Goal: Information Seeking & Learning: Learn about a topic

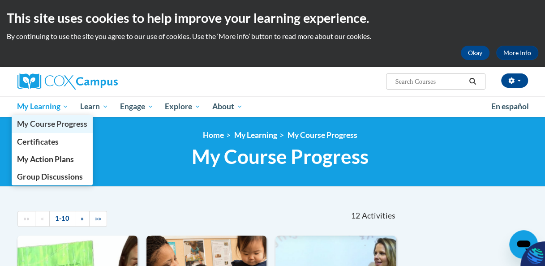
click at [50, 116] on link "My Course Progress" at bounding box center [52, 123] width 81 height 17
click at [45, 109] on span "My Learning" at bounding box center [42, 106] width 51 height 11
click at [69, 127] on span "My Course Progress" at bounding box center [52, 123] width 70 height 9
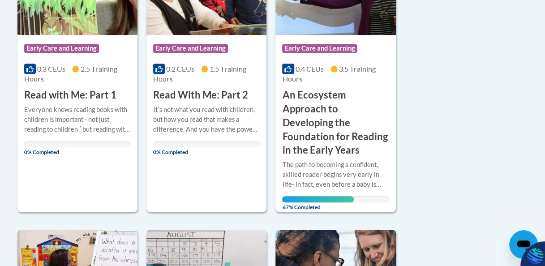
scroll to position [291, 0]
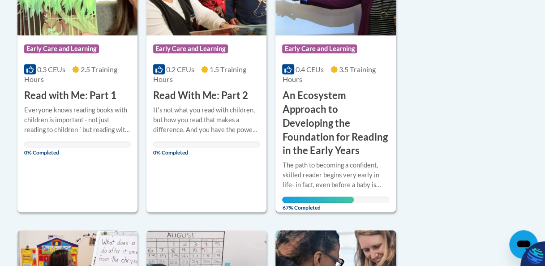
click at [333, 142] on h3 "An Ecosystem Approach to Developing the Foundation for Reading in the Early Yea…" at bounding box center [335, 123] width 107 height 69
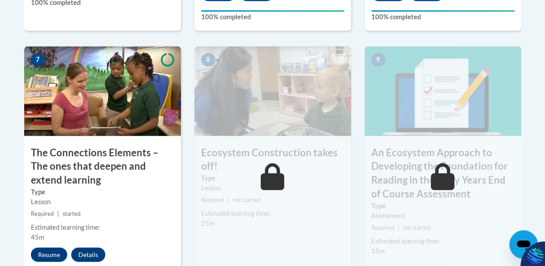
scroll to position [823, 0]
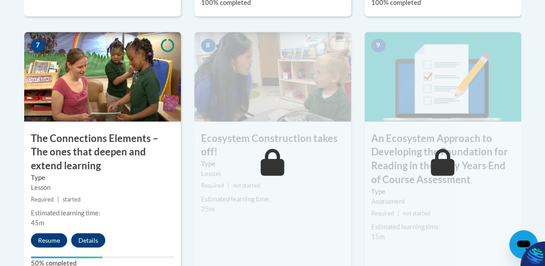
click at [419, 111] on img at bounding box center [442, 77] width 157 height 90
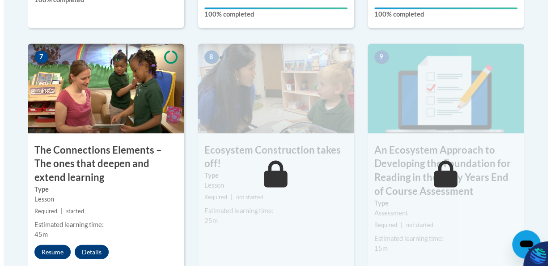
scroll to position [850, 0]
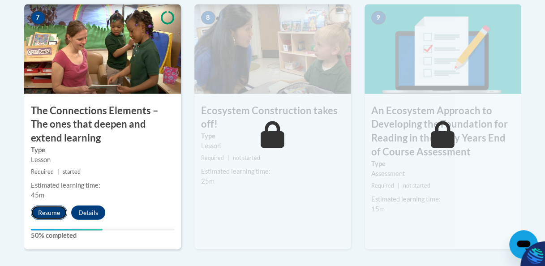
click at [42, 215] on button "Resume" at bounding box center [49, 212] width 36 height 14
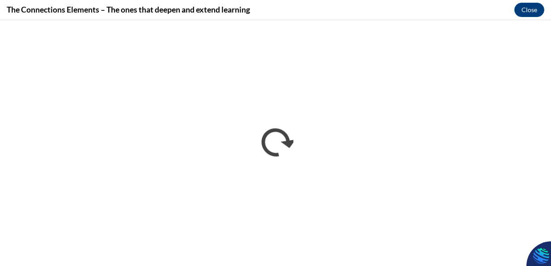
scroll to position [0, 0]
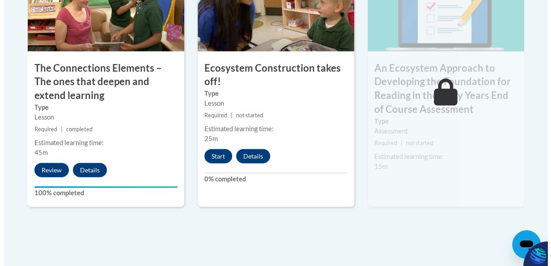
scroll to position [893, 0]
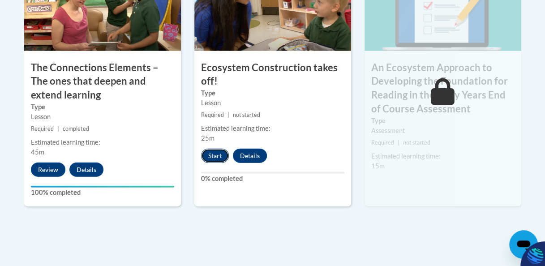
click at [216, 158] on button "Start" at bounding box center [215, 156] width 28 height 14
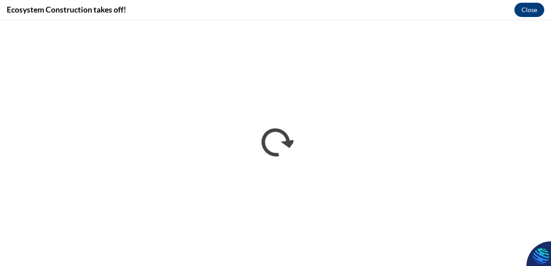
scroll to position [0, 0]
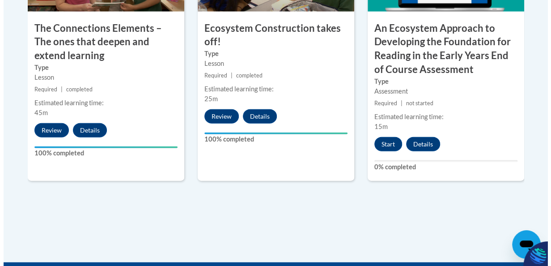
scroll to position [923, 0]
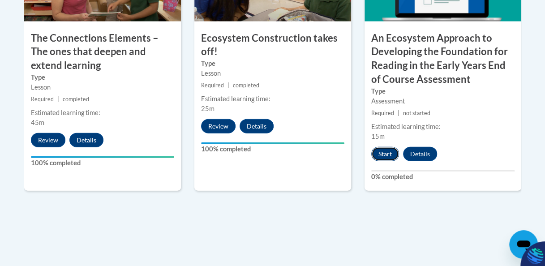
click at [382, 159] on button "Start" at bounding box center [385, 154] width 28 height 14
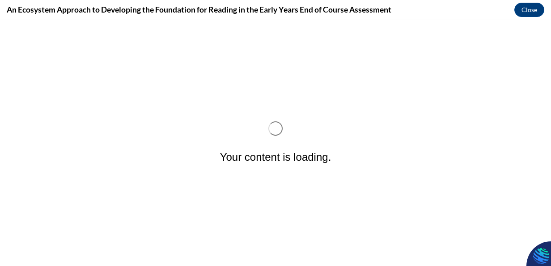
scroll to position [0, 0]
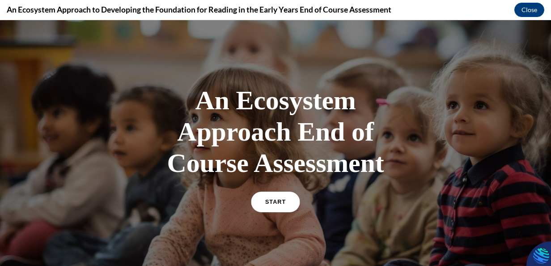
click at [267, 202] on span "START" at bounding box center [275, 202] width 21 height 7
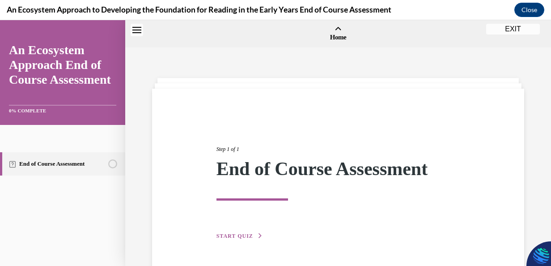
scroll to position [28, 0]
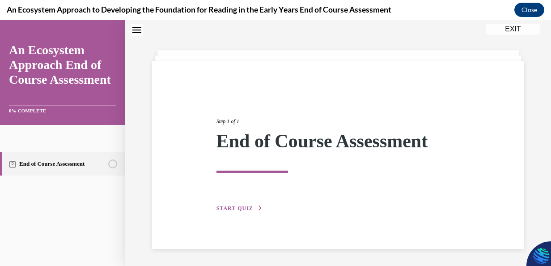
click at [236, 206] on span "START QUIZ" at bounding box center [235, 208] width 37 height 6
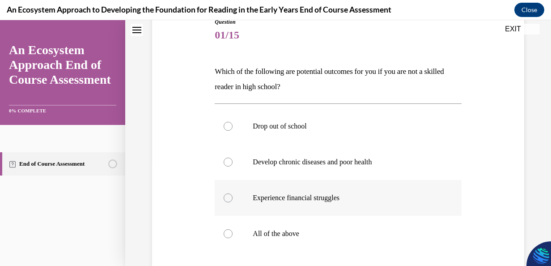
scroll to position [117, 0]
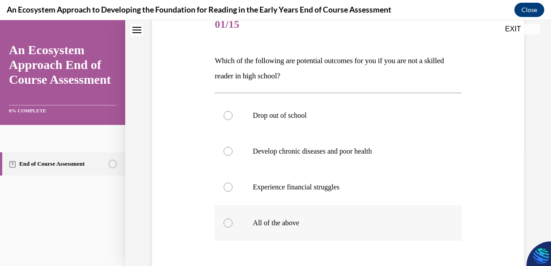
click at [229, 214] on label "All of the above" at bounding box center [338, 223] width 247 height 36
click at [229, 218] on input "All of the above" at bounding box center [228, 222] width 9 height 9
radio input "true"
click at [226, 220] on div at bounding box center [228, 222] width 9 height 9
click at [226, 220] on input "All of the above" at bounding box center [228, 222] width 9 height 9
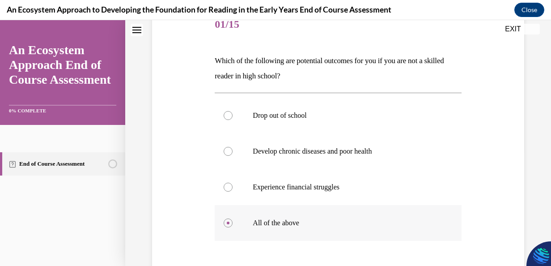
click at [226, 220] on div at bounding box center [228, 222] width 9 height 9
click at [226, 220] on input "All of the above" at bounding box center [228, 222] width 9 height 9
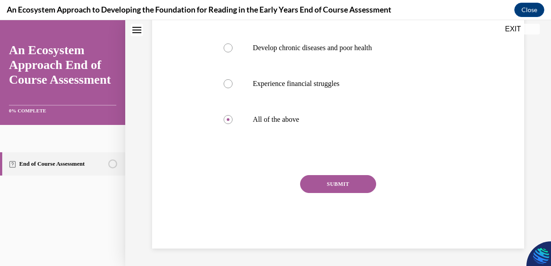
click at [345, 182] on button "SUBMIT" at bounding box center [338, 184] width 76 height 18
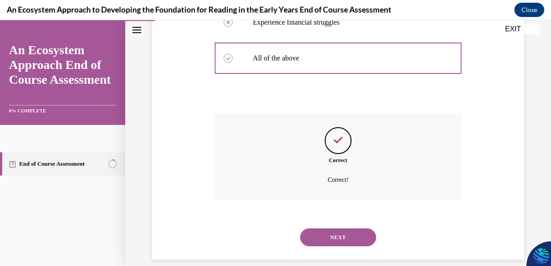
scroll to position [293, 0]
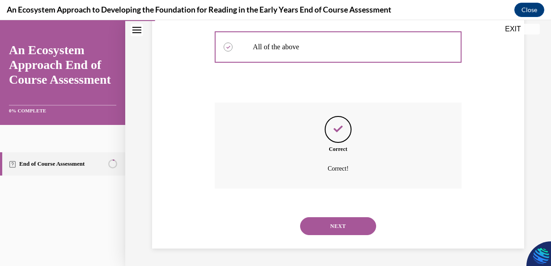
click at [333, 222] on button "NEXT" at bounding box center [338, 226] width 76 height 18
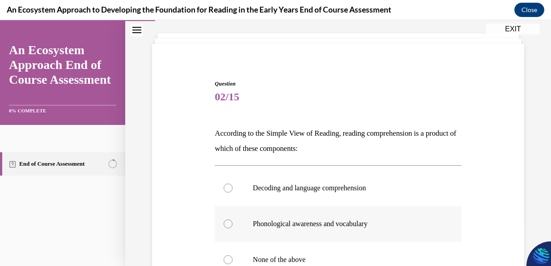
scroll to position [60, 0]
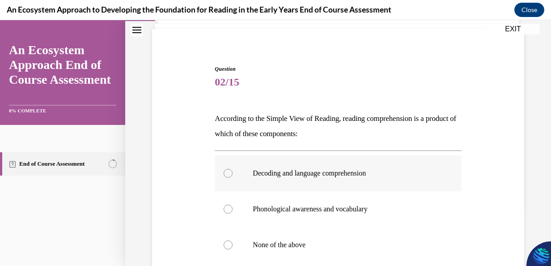
click at [229, 170] on label "Decoding and language comprehension" at bounding box center [338, 173] width 247 height 36
click at [229, 170] on input "Decoding and language comprehension" at bounding box center [228, 173] width 9 height 9
radio input "true"
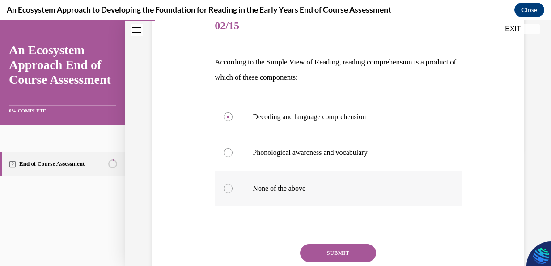
scroll to position [119, 0]
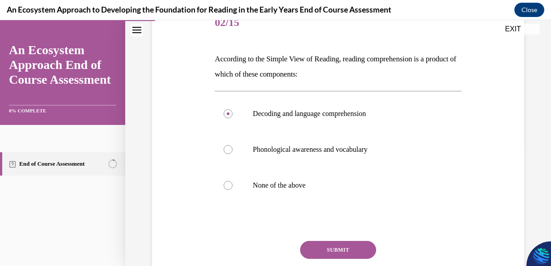
click at [331, 247] on button "SUBMIT" at bounding box center [338, 250] width 76 height 18
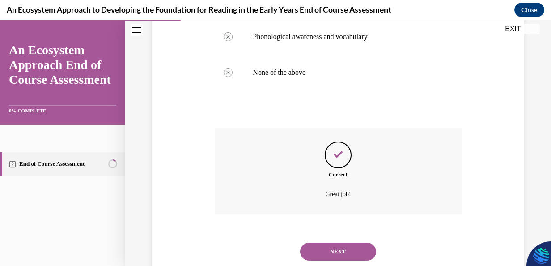
scroll to position [257, 0]
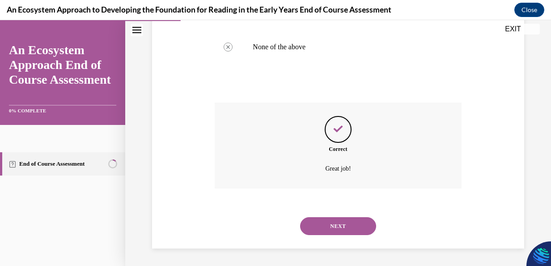
click at [332, 222] on button "NEXT" at bounding box center [338, 226] width 76 height 18
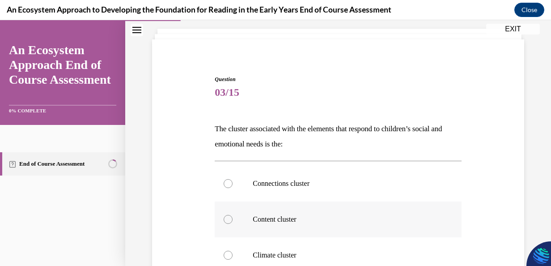
scroll to position [60, 0]
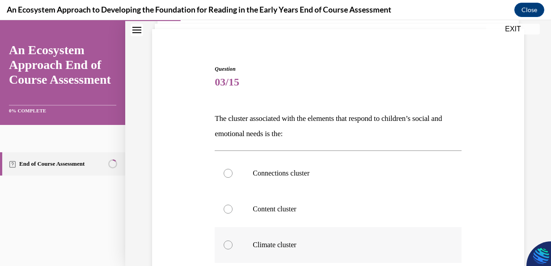
click at [226, 244] on div at bounding box center [228, 244] width 9 height 9
click at [226, 244] on input "Climate cluster" at bounding box center [228, 244] width 9 height 9
radio input "true"
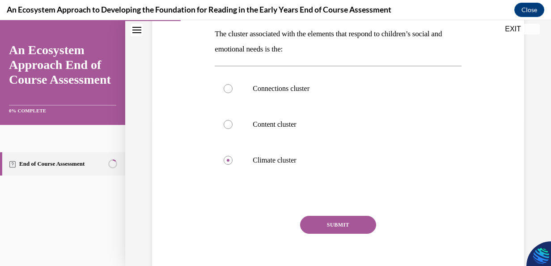
scroll to position [149, 0]
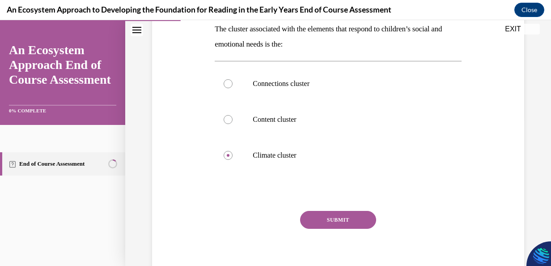
click at [337, 216] on button "SUBMIT" at bounding box center [338, 220] width 76 height 18
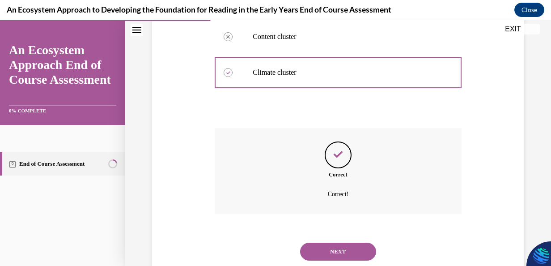
scroll to position [257, 0]
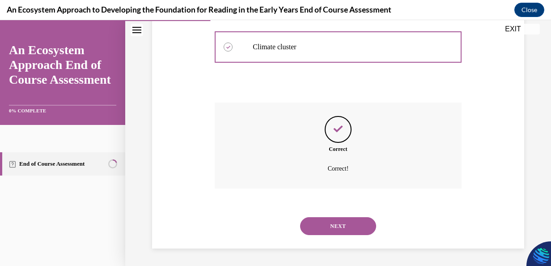
click at [339, 222] on button "NEXT" at bounding box center [338, 226] width 76 height 18
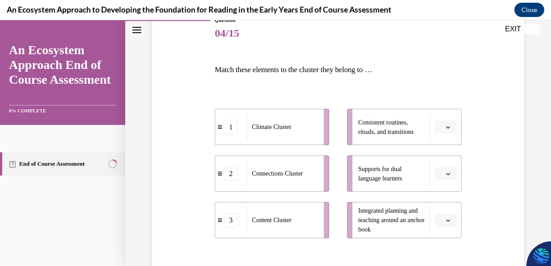
scroll to position [119, 0]
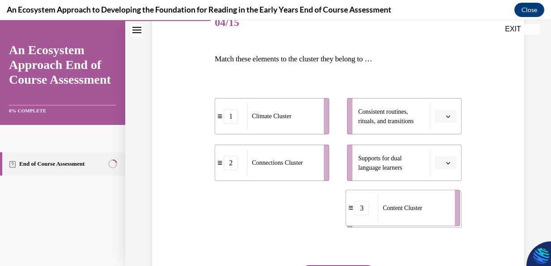
drag, startPoint x: 286, startPoint y: 212, endPoint x: 417, endPoint y: 211, distance: 131.1
click at [417, 211] on span "Content Cluster" at bounding box center [402, 208] width 39 height 7
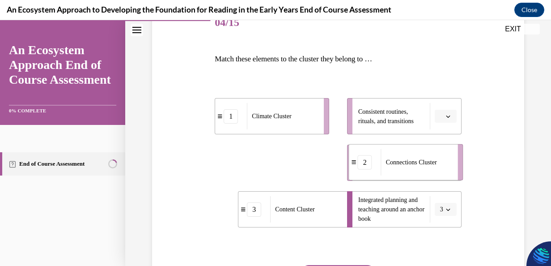
drag, startPoint x: 300, startPoint y: 164, endPoint x: 435, endPoint y: 160, distance: 134.3
click at [434, 160] on span "Connections Cluster" at bounding box center [411, 162] width 51 height 7
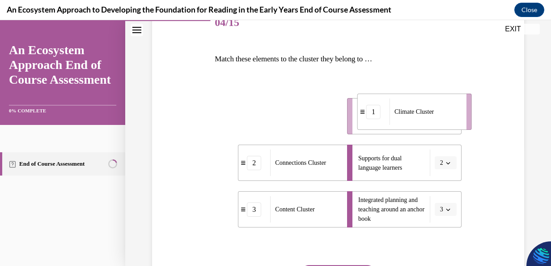
drag, startPoint x: 285, startPoint y: 127, endPoint x: 428, endPoint y: 123, distance: 143.3
click at [427, 123] on div "Climate Cluster" at bounding box center [425, 111] width 71 height 26
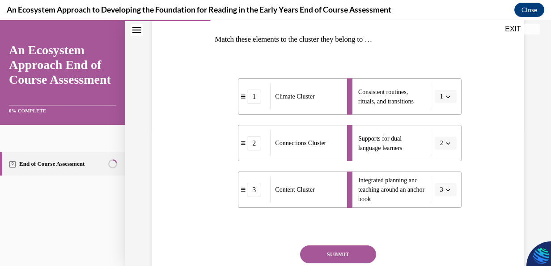
scroll to position [179, 0]
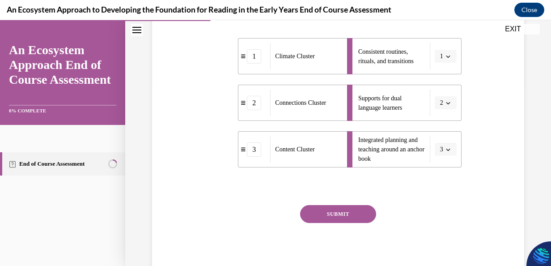
click at [349, 207] on button "SUBMIT" at bounding box center [338, 214] width 76 height 18
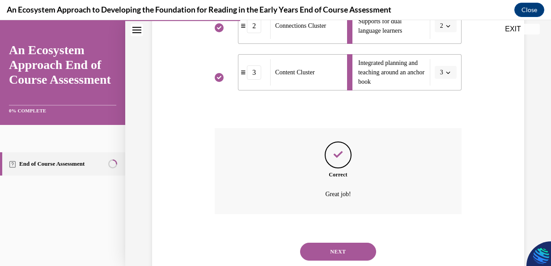
scroll to position [281, 0]
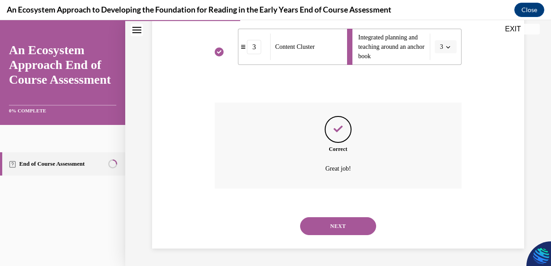
click at [335, 219] on button "NEXT" at bounding box center [338, 226] width 76 height 18
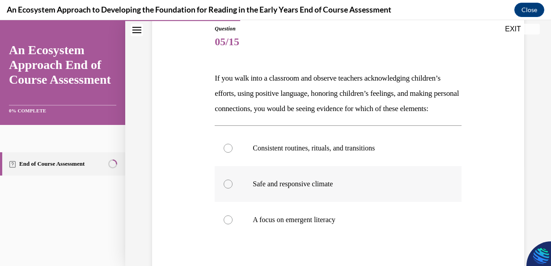
scroll to position [90, 0]
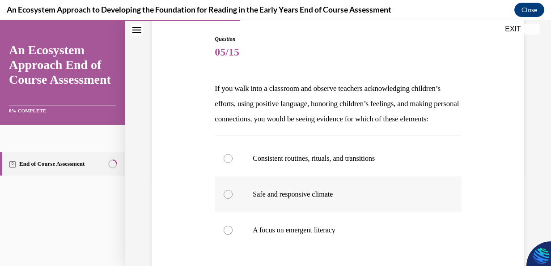
drag, startPoint x: 226, startPoint y: 203, endPoint x: 241, endPoint y: 197, distance: 16.3
click at [226, 203] on label "Safe and responsive climate" at bounding box center [338, 194] width 247 height 36
click at [226, 199] on input "Safe and responsive climate" at bounding box center [228, 194] width 9 height 9
radio input "true"
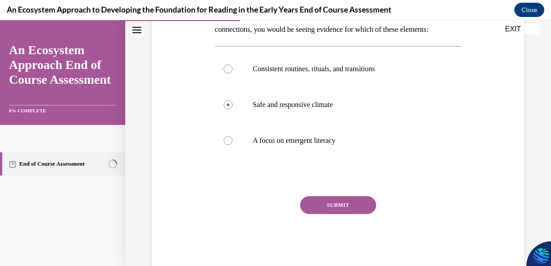
click at [327, 214] on button "SUBMIT" at bounding box center [338, 205] width 76 height 18
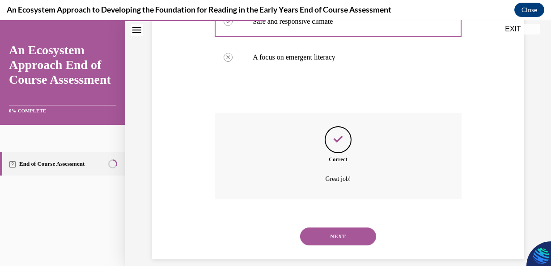
scroll to position [288, 0]
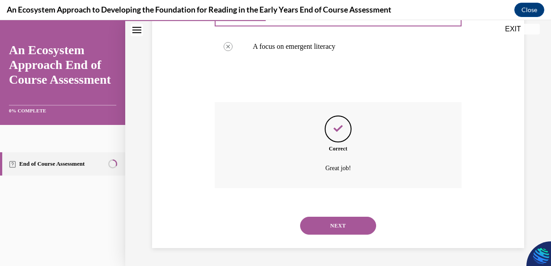
click at [332, 222] on button "NEXT" at bounding box center [338, 226] width 76 height 18
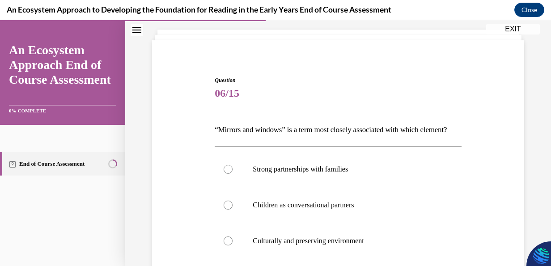
scroll to position [60, 0]
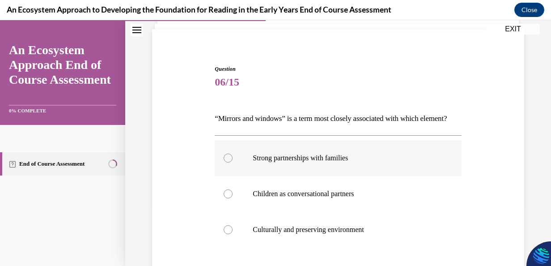
drag, startPoint x: 223, startPoint y: 171, endPoint x: 220, endPoint y: 166, distance: 5.2
click at [222, 170] on label "Strong partnerships with families" at bounding box center [338, 158] width 247 height 36
click at [224, 162] on input "Strong partnerships with families" at bounding box center [228, 158] width 9 height 9
radio input "true"
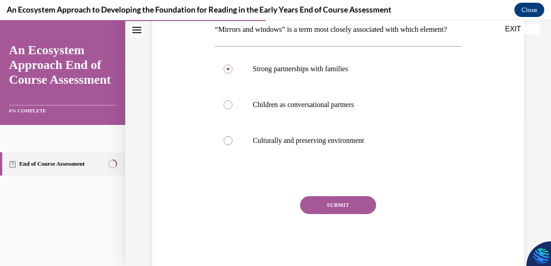
scroll to position [149, 0]
click at [322, 213] on button "SUBMIT" at bounding box center [338, 205] width 76 height 18
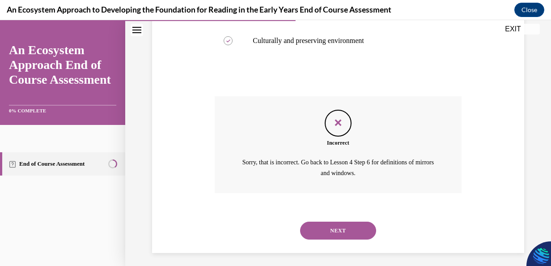
scroll to position [268, 0]
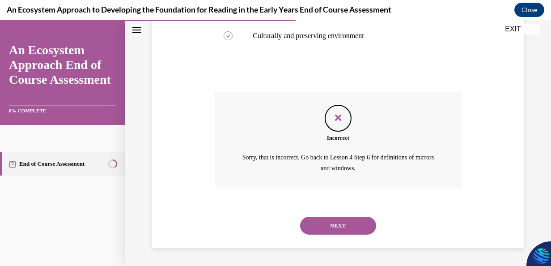
click at [334, 219] on button "NEXT" at bounding box center [338, 226] width 76 height 18
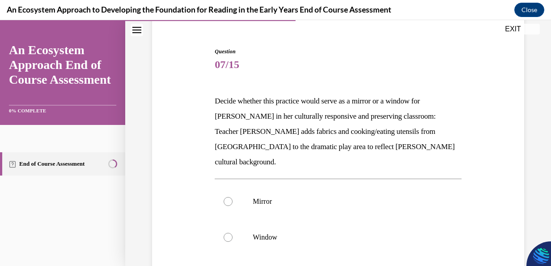
scroll to position [81, 0]
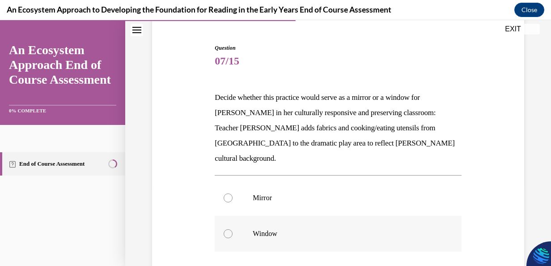
drag, startPoint x: 226, startPoint y: 214, endPoint x: 227, endPoint y: 208, distance: 6.5
click at [227, 216] on label "Window" at bounding box center [338, 234] width 247 height 36
click at [227, 229] on input "Window" at bounding box center [228, 233] width 9 height 9
radio input "true"
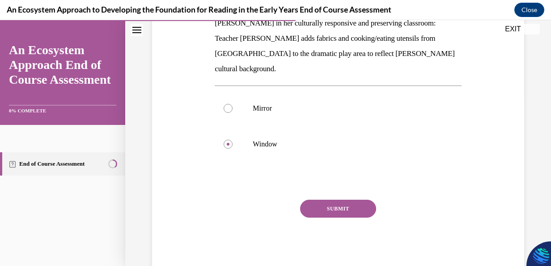
click at [338, 200] on button "SUBMIT" at bounding box center [338, 209] width 76 height 18
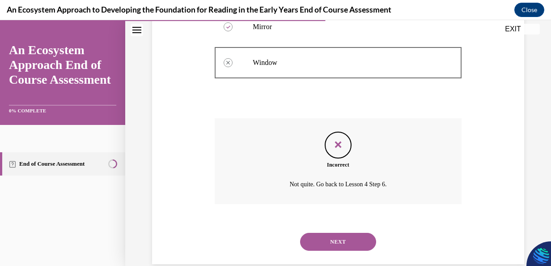
scroll to position [252, 0]
click at [329, 232] on button "NEXT" at bounding box center [338, 241] width 76 height 18
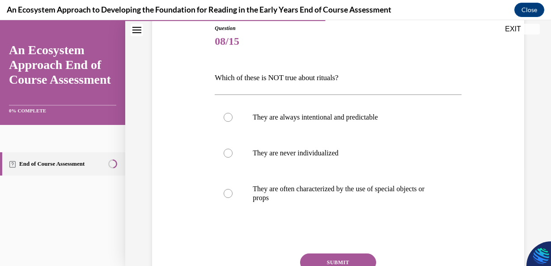
scroll to position [96, 0]
